Goal: Information Seeking & Learning: Check status

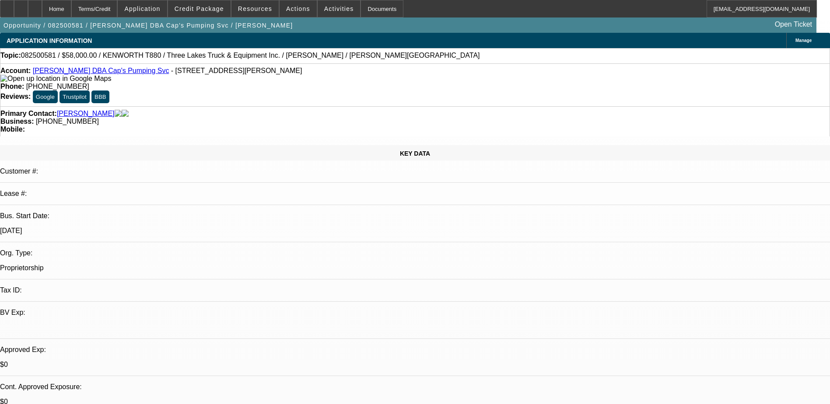
select select "0"
select select "9"
select select "0"
select select "6"
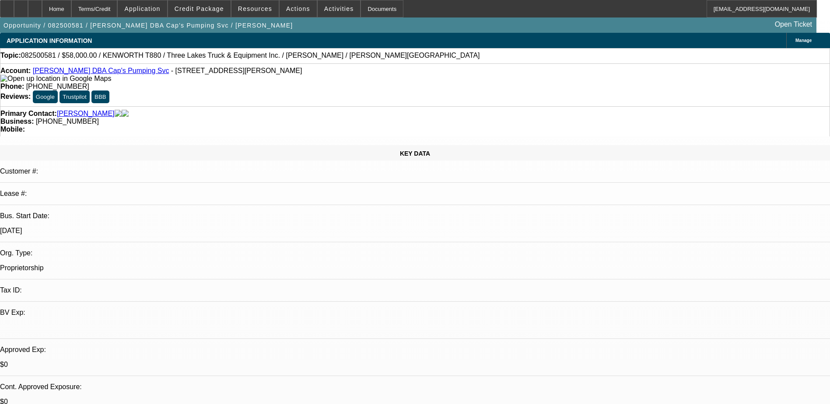
select select "0"
select select "9"
select select "0.1"
select select "4"
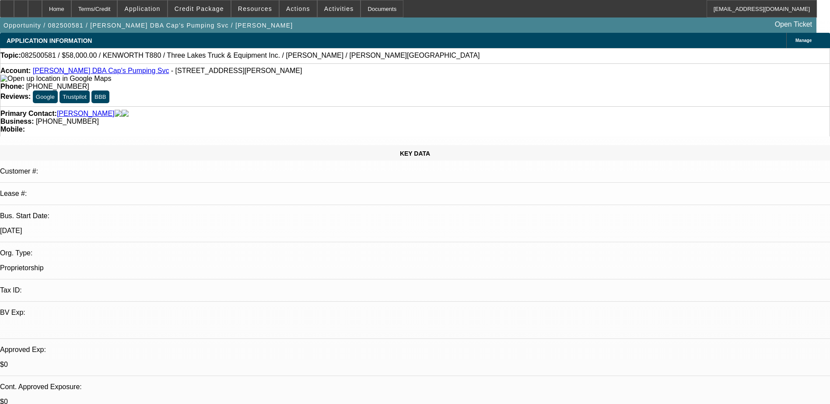
select select "0"
select select "0.1"
select select "4"
select select "0"
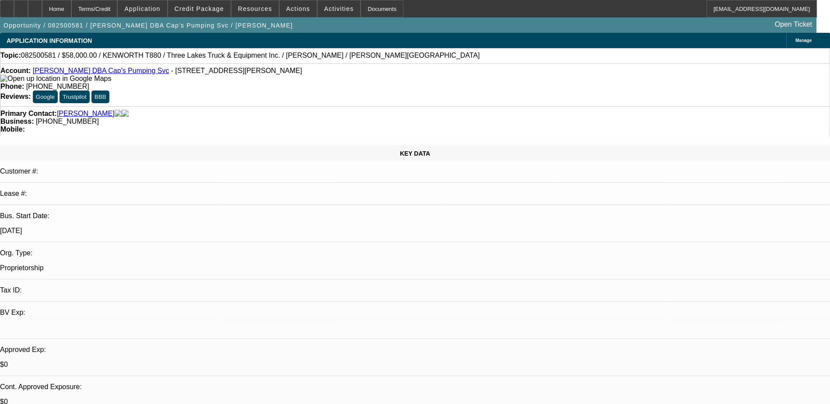
select select "0"
select select "9"
select select "0"
select select "6"
